Goal: Find specific page/section: Find specific page/section

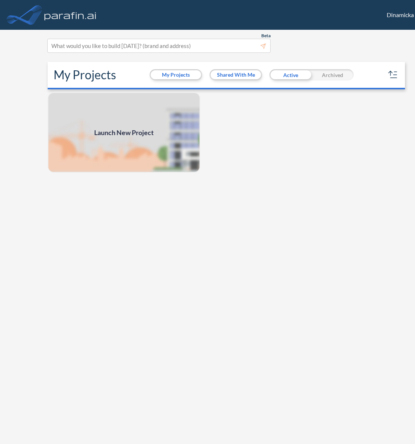
scroll to position [0, 32]
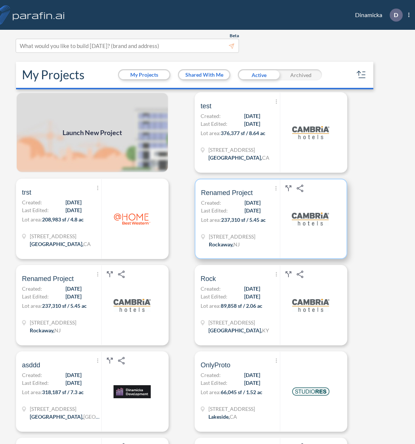
click at [245, 210] on span "[DATE]" at bounding box center [253, 211] width 16 height 8
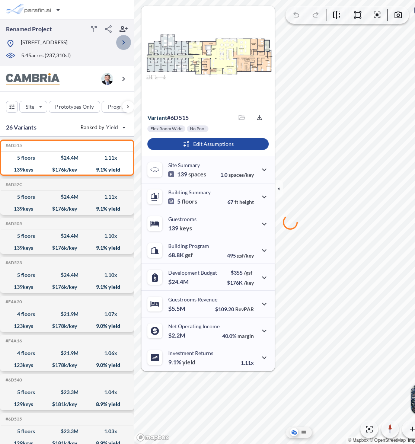
click at [124, 42] on icon "button" at bounding box center [123, 42] width 3 height 4
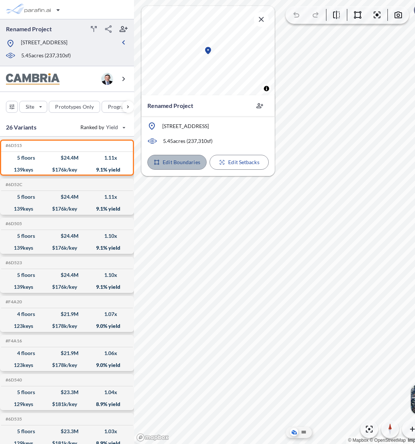
click at [186, 164] on p "Edit Boundaries" at bounding box center [182, 162] width 38 height 7
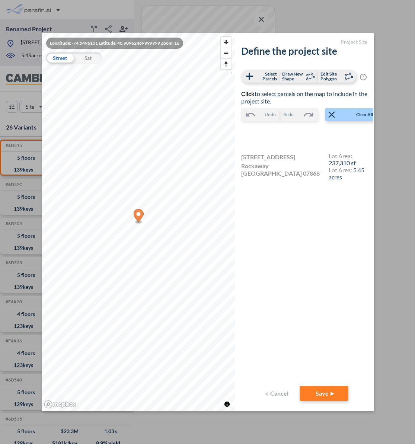
click at [304, 20] on div "Longitude: -74.5496101 Latitude: 40.90962469999999 Zoom: 16 Street Sat © Mapbox…" at bounding box center [207, 222] width 415 height 444
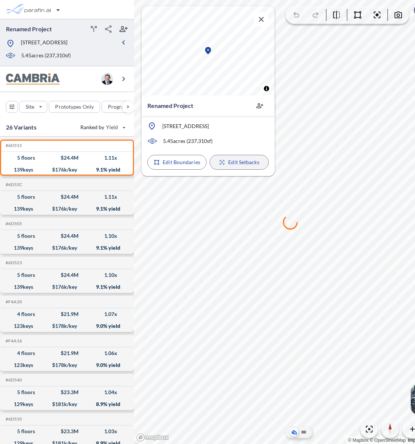
click at [243, 159] on p "Edit Setbacks" at bounding box center [243, 162] width 31 height 7
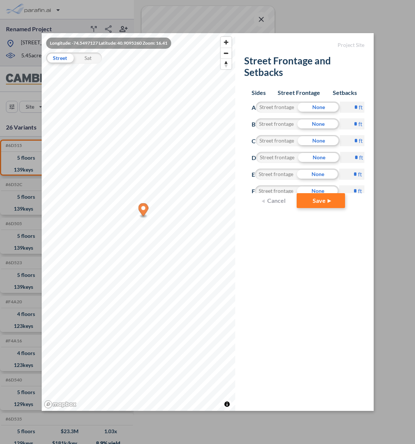
click at [290, 78] on h2 "Street Frontage and Setbacks" at bounding box center [304, 68] width 121 height 26
drag, startPoint x: 242, startPoint y: 61, endPoint x: 289, endPoint y: 73, distance: 49.2
click at [289, 73] on form "Project Site Street Frontage and Setbacks Sides Street Frontage Setbacks A Stre…" at bounding box center [304, 222] width 139 height 378
copy h2 "Street Frontage and Setbacks"
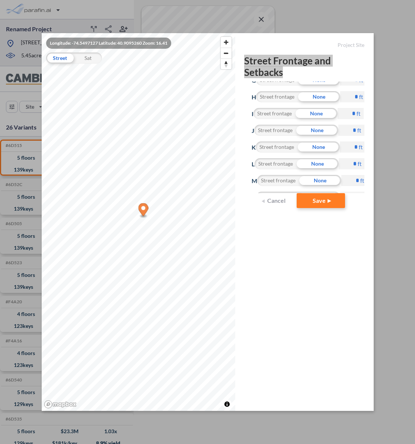
scroll to position [184, 0]
